Goal: Information Seeking & Learning: Learn about a topic

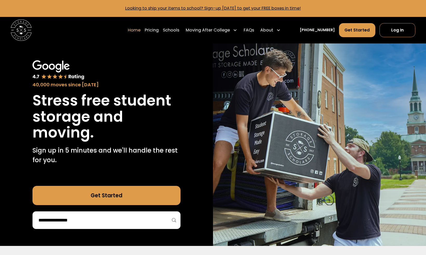
click at [166, 31] on div "Home Pricing Schools Moving After College Apartment Moving Local Moving Residen…" at bounding box center [205, 30] width 155 height 15
click at [159, 30] on link "Pricing" at bounding box center [152, 30] width 14 height 15
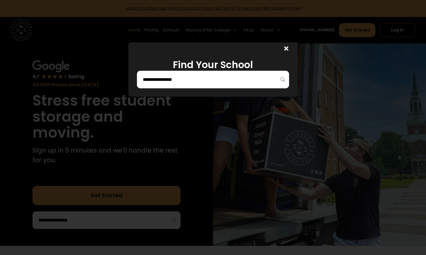
click at [276, 71] on div at bounding box center [213, 80] width 152 height 18
click at [276, 74] on div at bounding box center [213, 80] width 152 height 18
click at [253, 78] on input "search" at bounding box center [212, 79] width 141 height 9
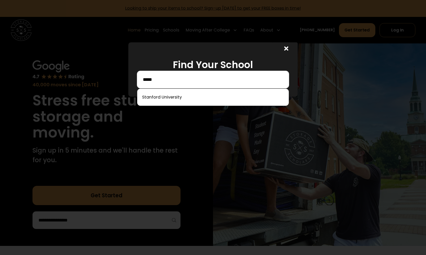
type input "*****"
click at [195, 96] on link at bounding box center [212, 96] width 147 height 11
